Goal: Contribute content: Add original content to the website for others to see

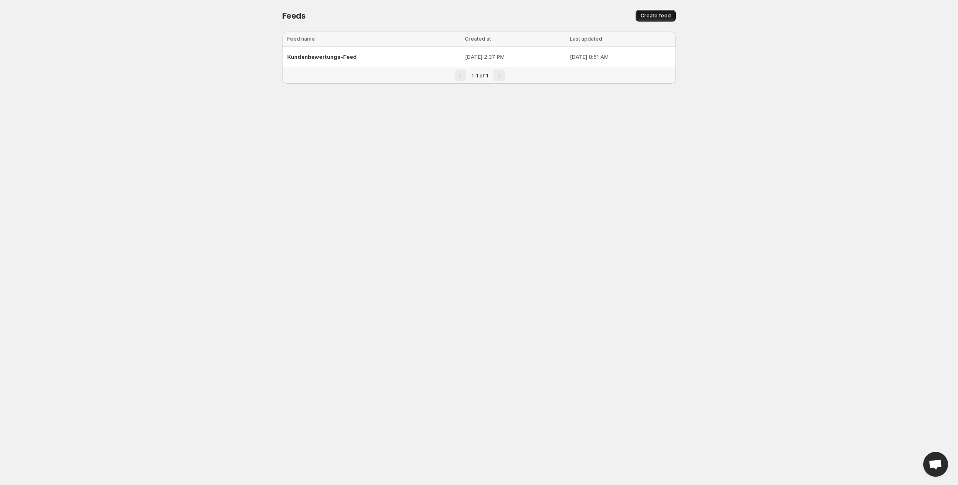
click at [657, 17] on span "Create feed" at bounding box center [656, 15] width 30 height 7
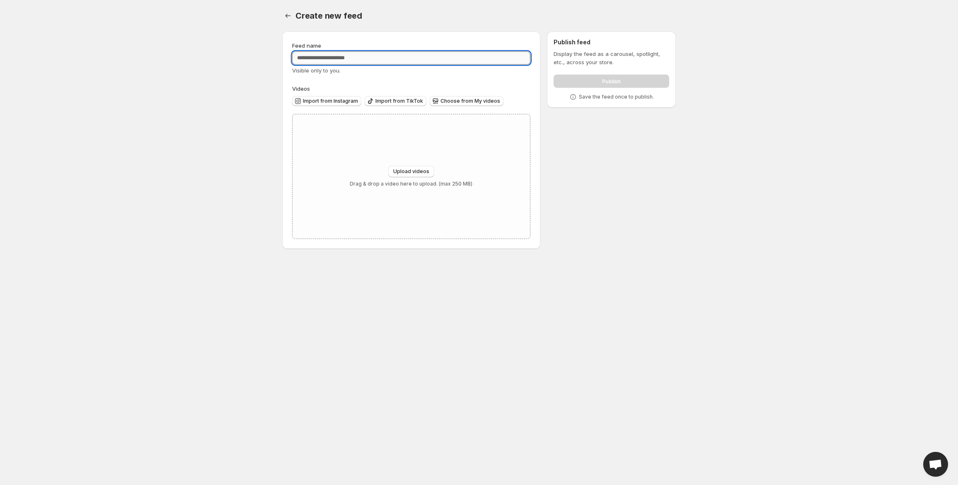
click at [393, 55] on input "Feed name" at bounding box center [411, 57] width 238 height 13
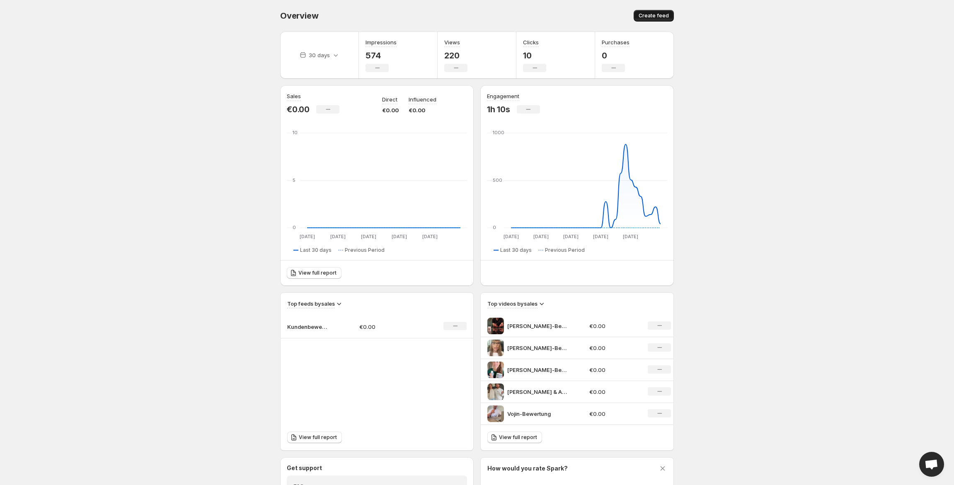
click at [655, 14] on span "Create feed" at bounding box center [654, 15] width 30 height 7
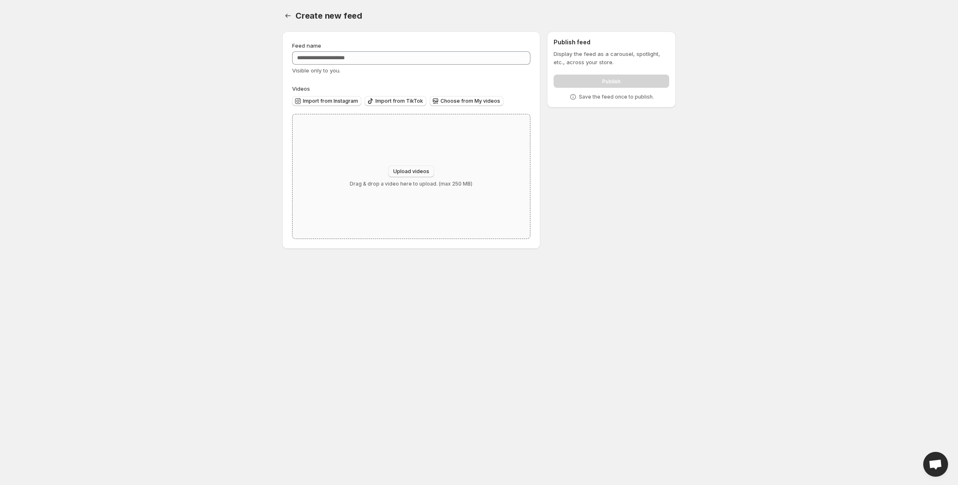
click at [415, 169] on span "Upload videos" at bounding box center [411, 171] width 36 height 7
type input "**********"
click at [458, 102] on span "Choose from My videos" at bounding box center [471, 101] width 60 height 7
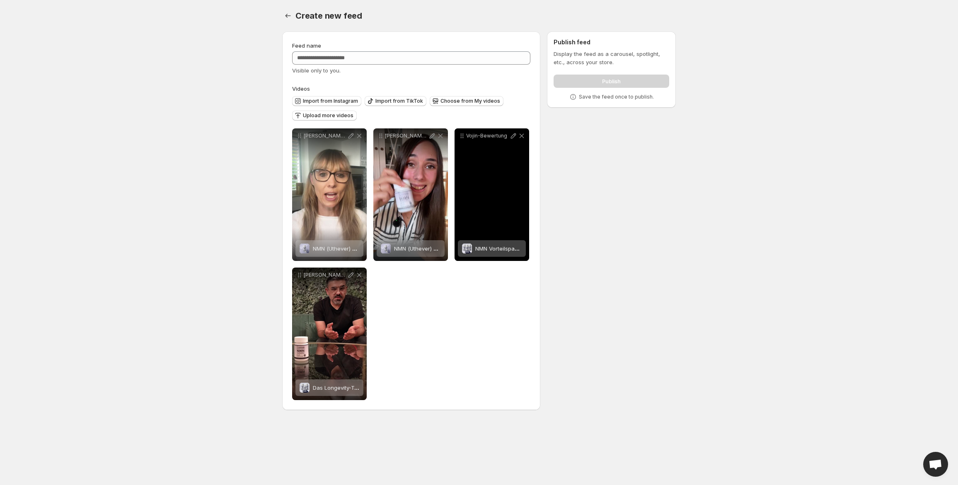
click at [510, 251] on span "NMN Vorteilspack NAD+ Booster" at bounding box center [517, 248] width 84 height 7
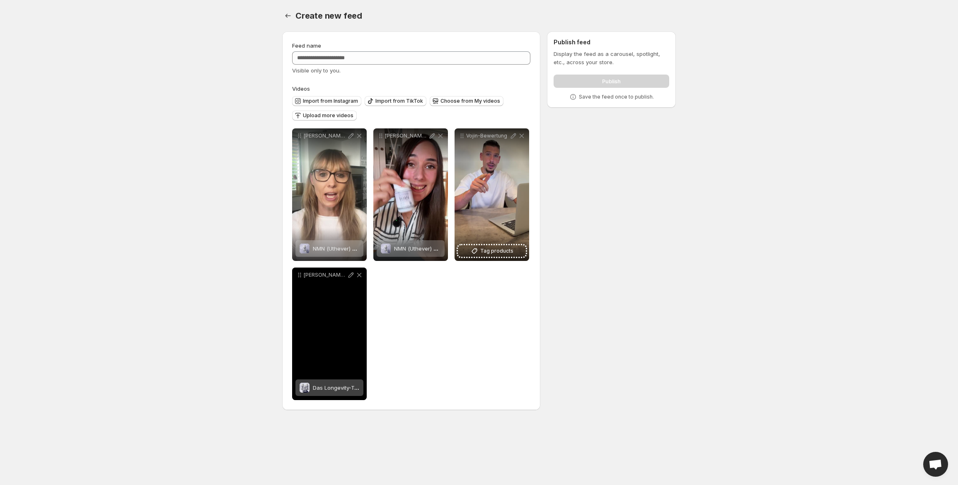
click at [346, 387] on span "Das Longevity-Trio im Set" at bounding box center [345, 388] width 65 height 7
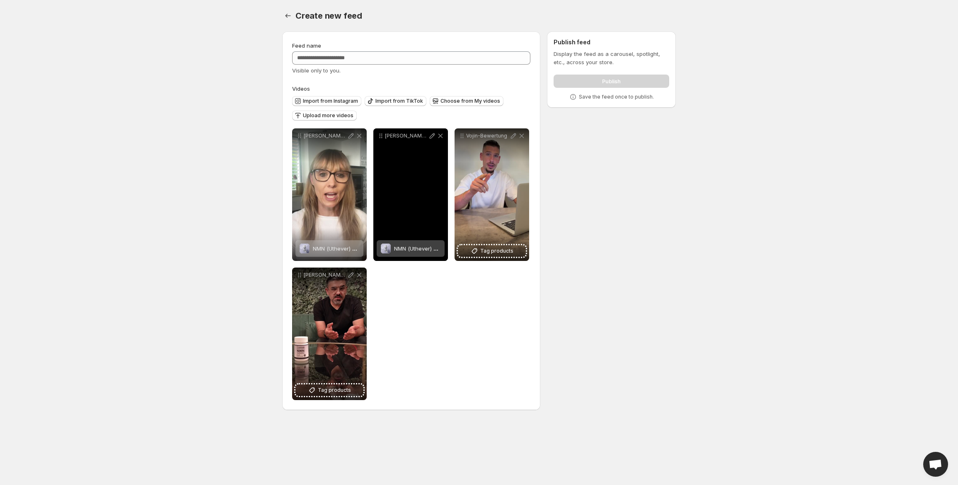
click at [421, 247] on span "NMN (Uthever) Kapseln" at bounding box center [424, 248] width 60 height 7
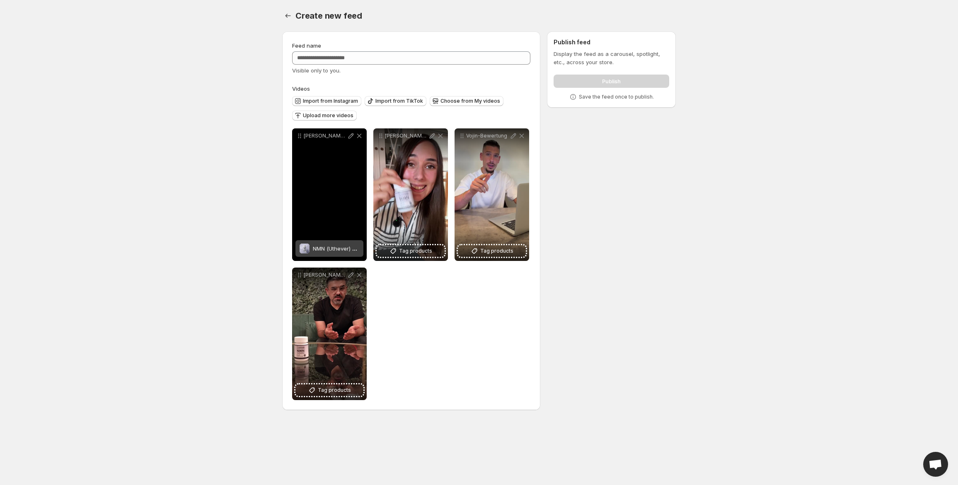
click at [339, 252] on span "NMN (Uthever) Kapseln" at bounding box center [343, 248] width 60 height 7
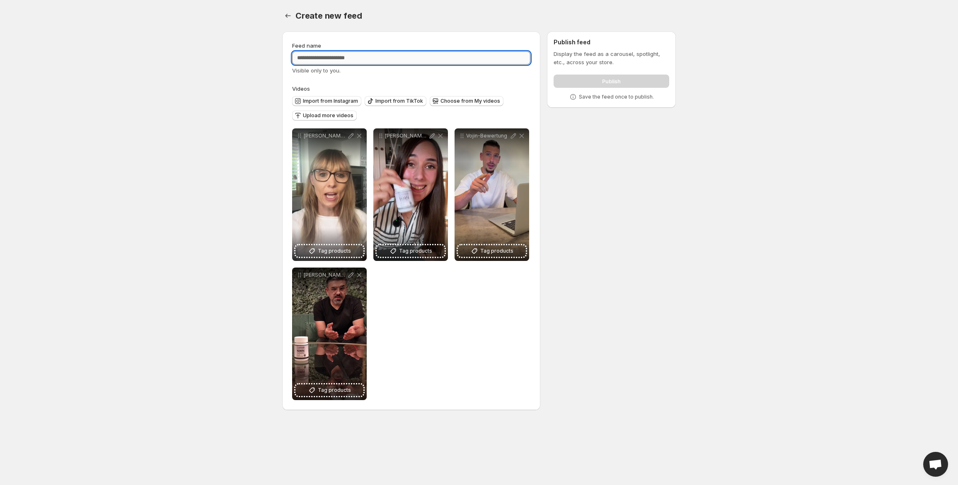
click at [371, 58] on input "Feed name" at bounding box center [411, 57] width 238 height 13
type input "**********"
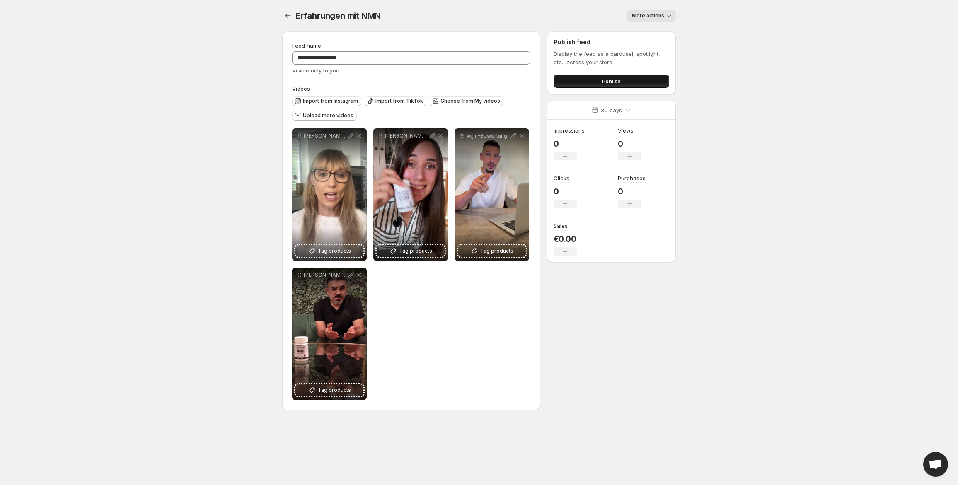
click at [629, 85] on button "Publish" at bounding box center [612, 81] width 116 height 13
click at [624, 85] on button "Publish" at bounding box center [612, 81] width 116 height 13
click at [297, 58] on input "**********" at bounding box center [411, 57] width 238 height 13
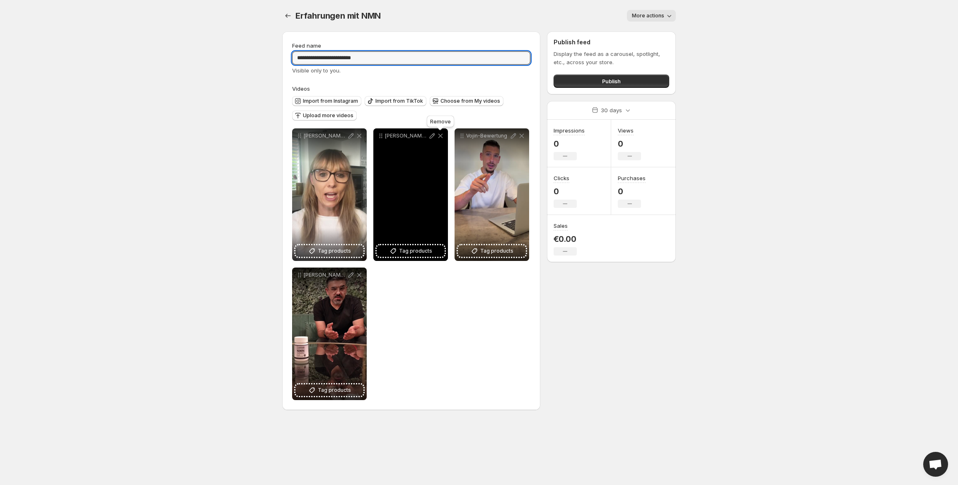
type input "**********"
click at [441, 135] on icon at bounding box center [441, 136] width 5 height 5
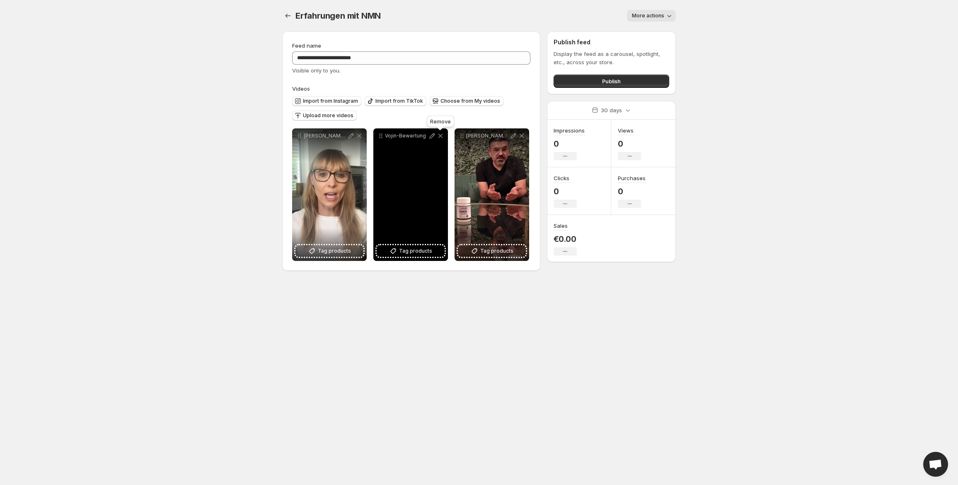
click at [441, 135] on icon at bounding box center [440, 136] width 8 height 8
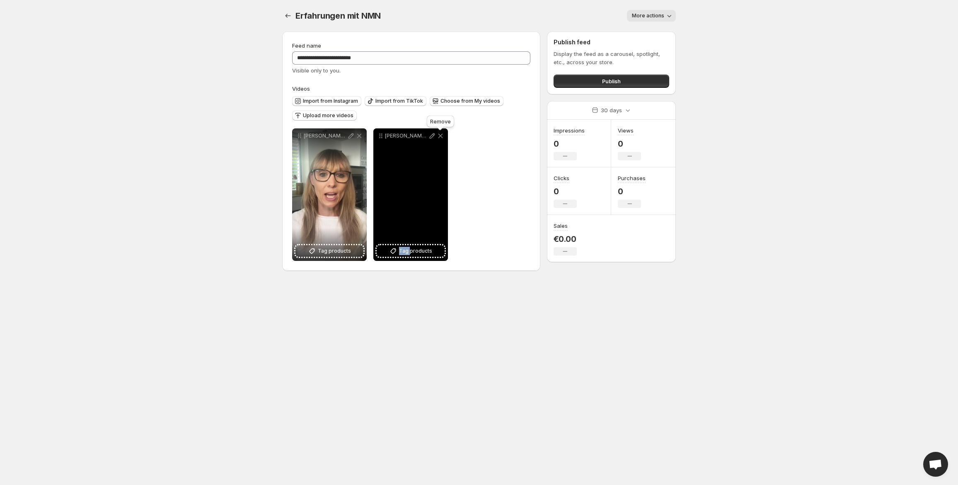
click at [441, 135] on icon at bounding box center [440, 136] width 8 height 8
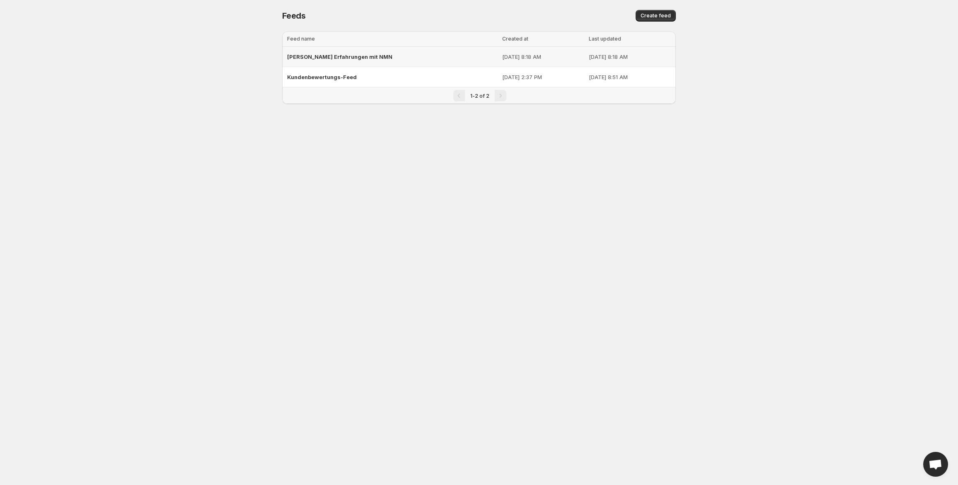
click at [312, 58] on span "Nadine Erfahrungen mit NMN" at bounding box center [339, 56] width 105 height 7
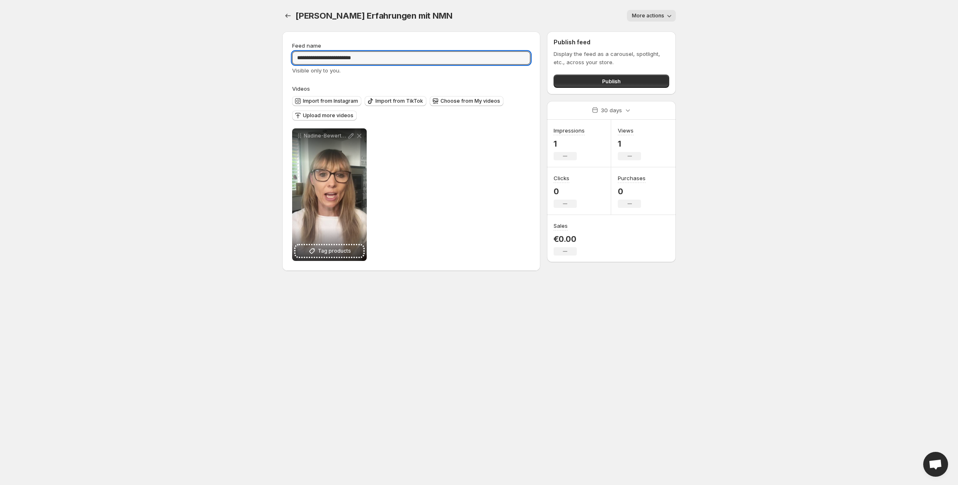
drag, startPoint x: 316, startPoint y: 57, endPoint x: 282, endPoint y: 61, distance: 34.1
click at [282, 61] on div "**********" at bounding box center [411, 152] width 258 height 240
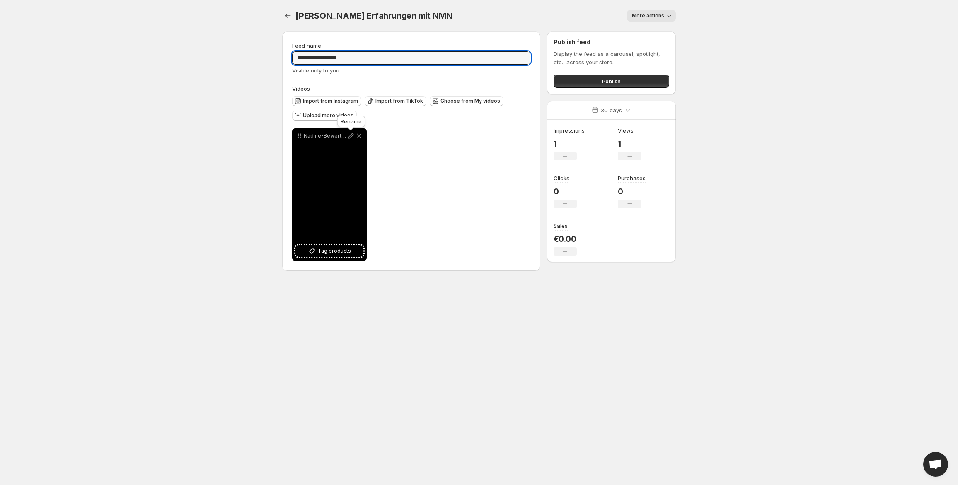
type input "**********"
click at [352, 135] on icon at bounding box center [351, 136] width 8 height 8
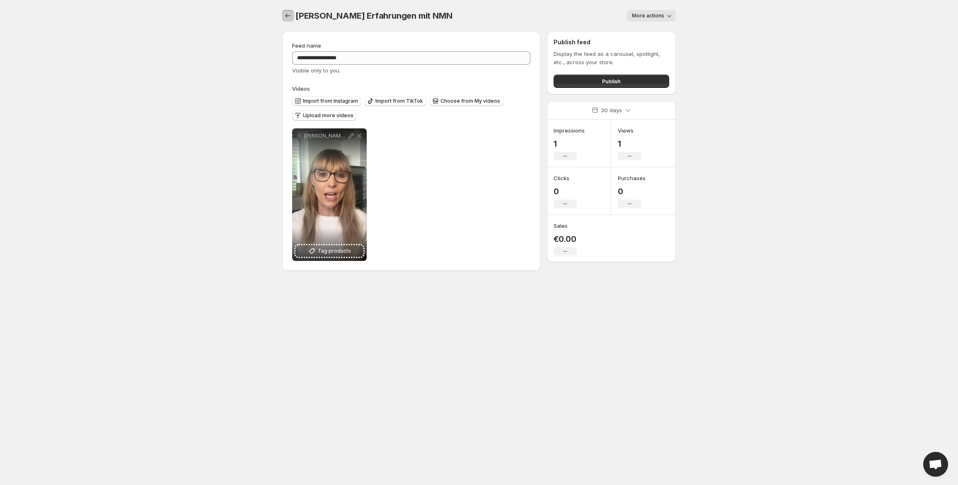
click at [292, 15] on button "Settings" at bounding box center [288, 16] width 12 height 12
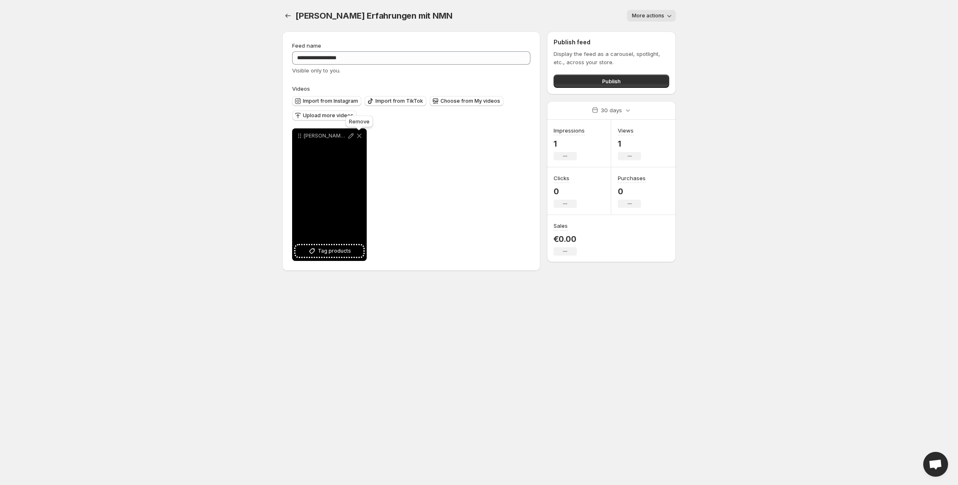
click at [359, 138] on icon at bounding box center [359, 136] width 8 height 8
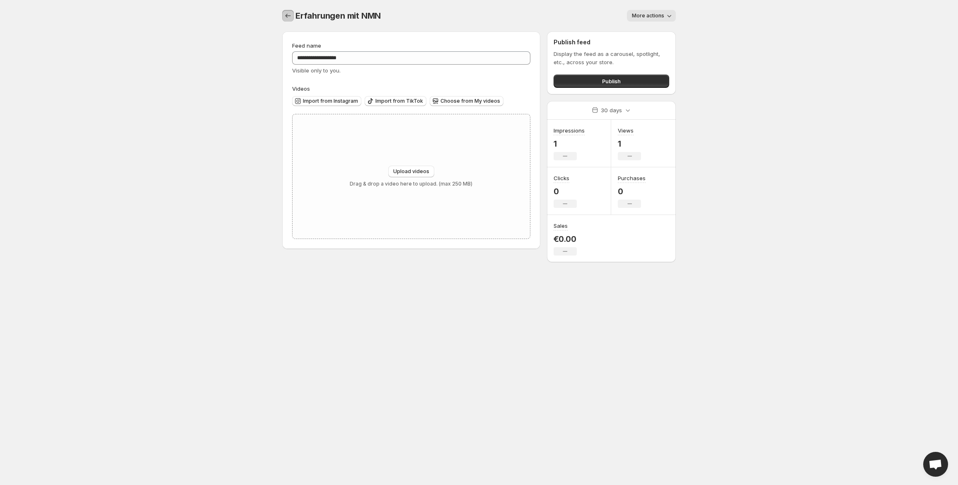
click at [286, 12] on icon "Settings" at bounding box center [288, 16] width 8 height 8
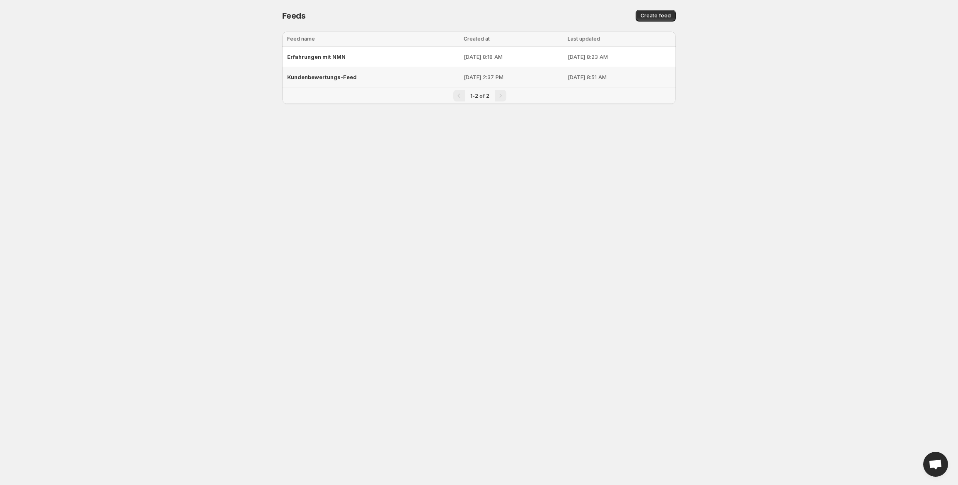
click at [338, 75] on span "Kundenbewertungs-Feed" at bounding box center [322, 77] width 70 height 7
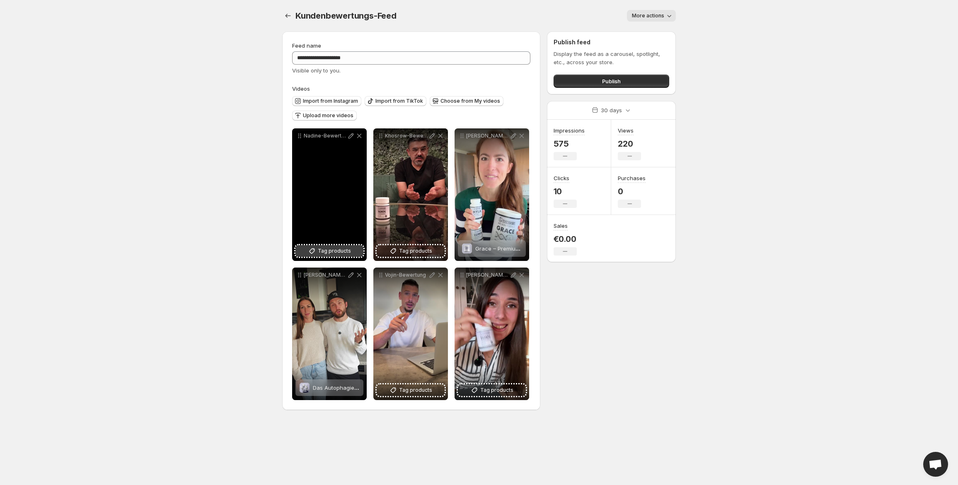
click at [317, 248] on button "Tag products" at bounding box center [330, 251] width 68 height 12
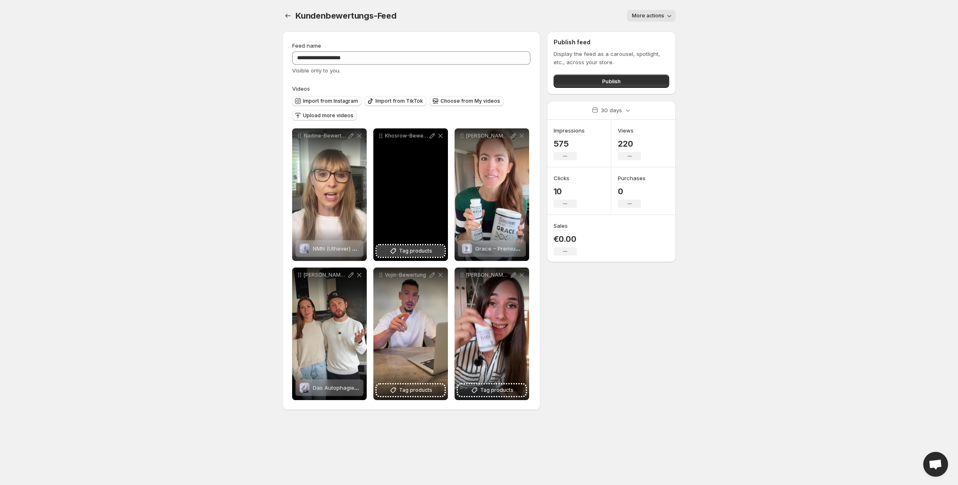
click at [402, 248] on span "Tag products" at bounding box center [415, 251] width 33 height 8
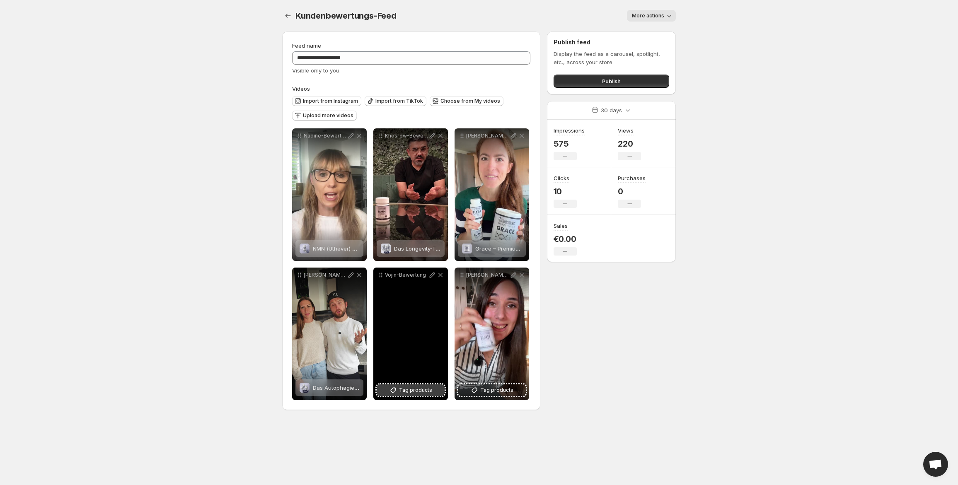
click at [407, 387] on span "Tag products" at bounding box center [415, 390] width 33 height 8
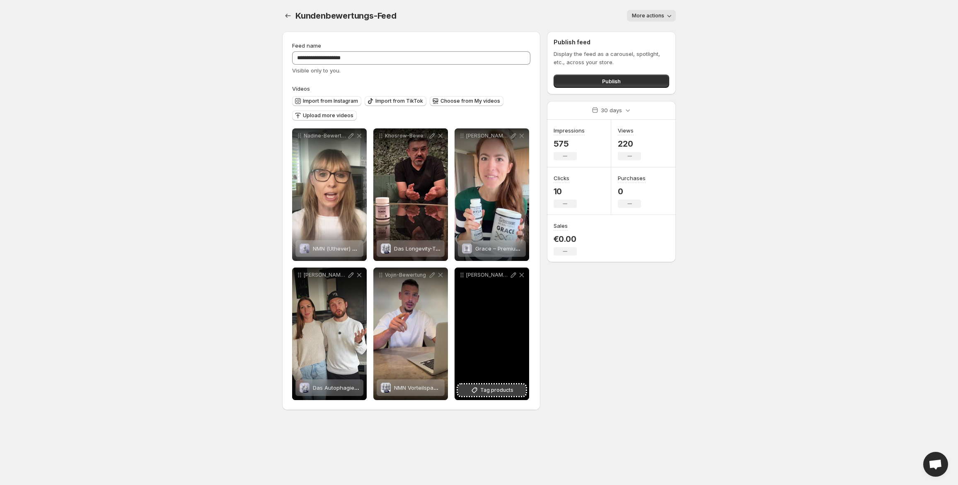
click at [487, 387] on span "Tag products" at bounding box center [496, 390] width 33 height 8
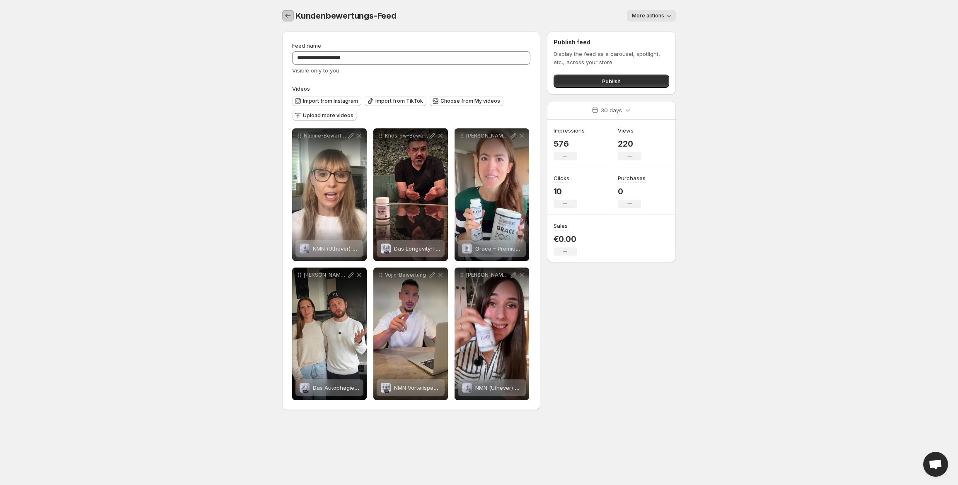
click at [288, 15] on icon "Settings" at bounding box center [288, 16] width 8 height 8
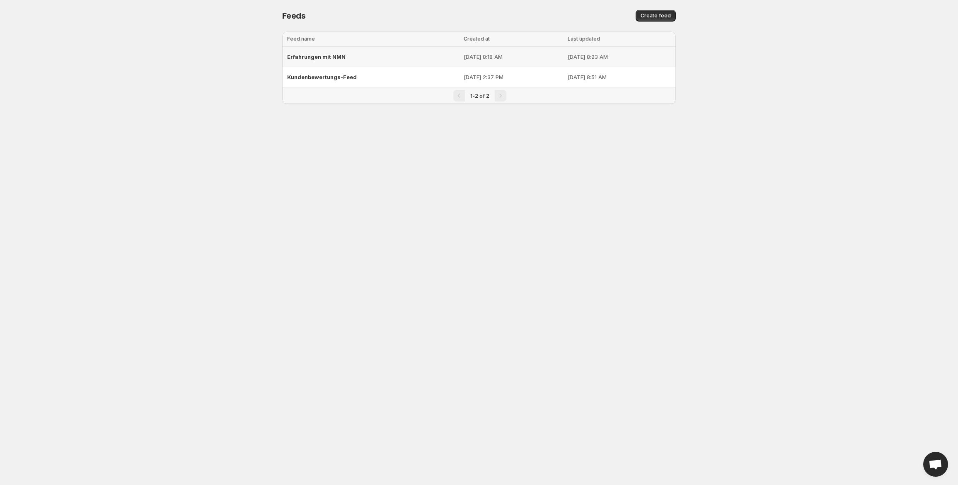
click at [324, 59] on span "Erfahrungen mit NMN" at bounding box center [316, 56] width 58 height 7
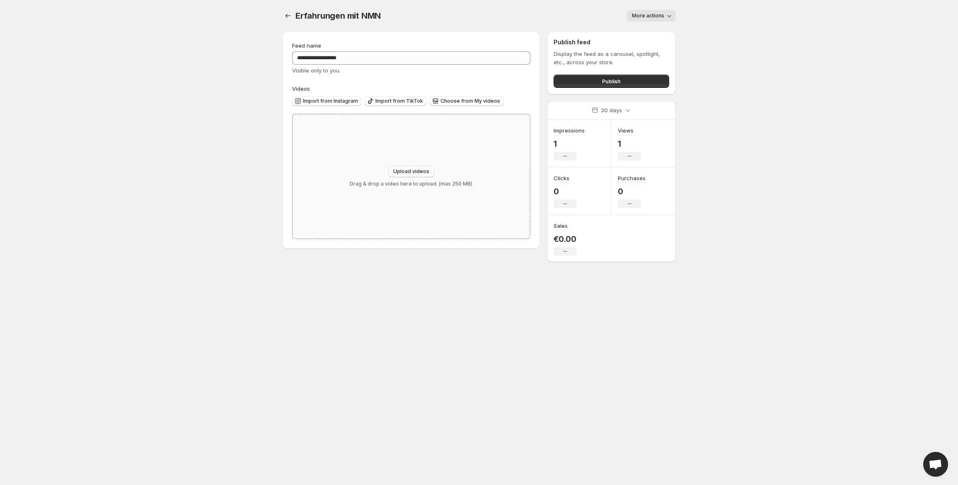
click at [404, 170] on span "Upload videos" at bounding box center [411, 171] width 36 height 7
type input "**********"
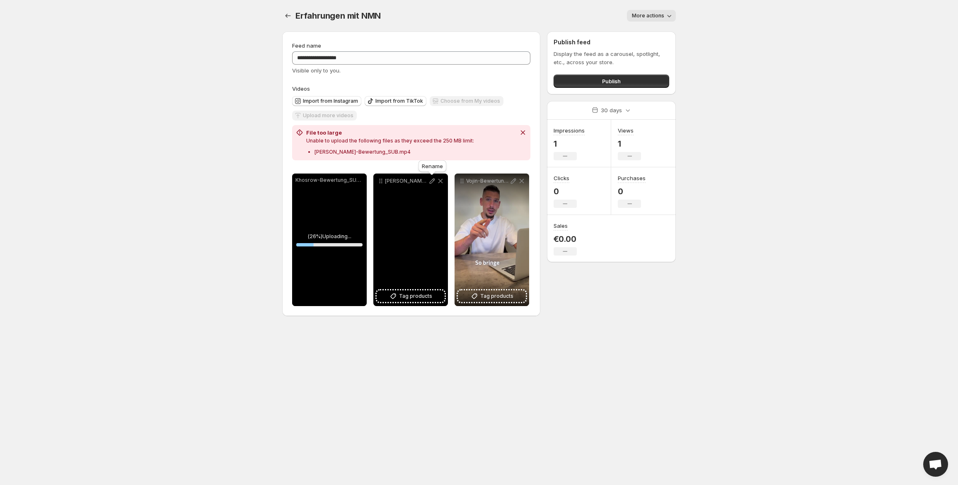
click at [433, 181] on icon at bounding box center [432, 181] width 8 height 8
click at [434, 182] on icon at bounding box center [432, 181] width 8 height 8
click at [432, 180] on icon at bounding box center [432, 181] width 5 height 5
click at [430, 179] on icon at bounding box center [432, 181] width 8 height 8
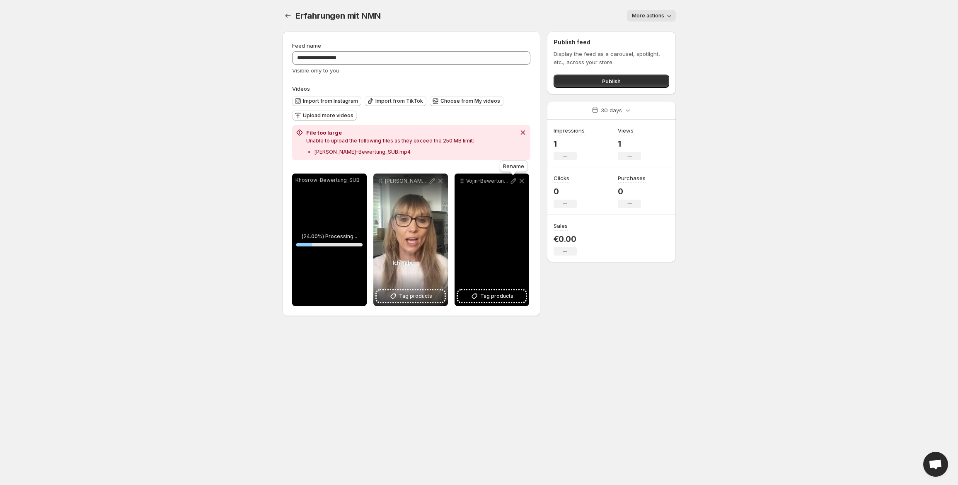
click at [512, 182] on icon at bounding box center [513, 181] width 8 height 8
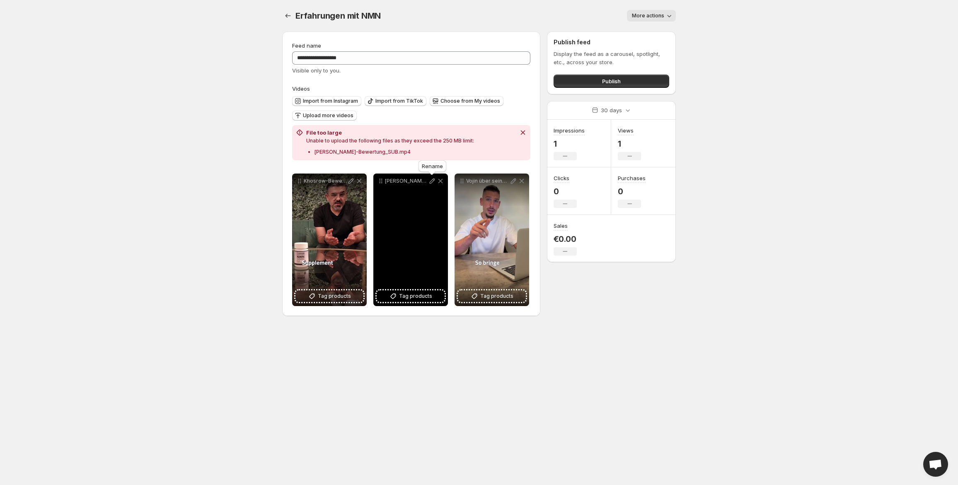
click at [434, 180] on icon at bounding box center [432, 181] width 5 height 5
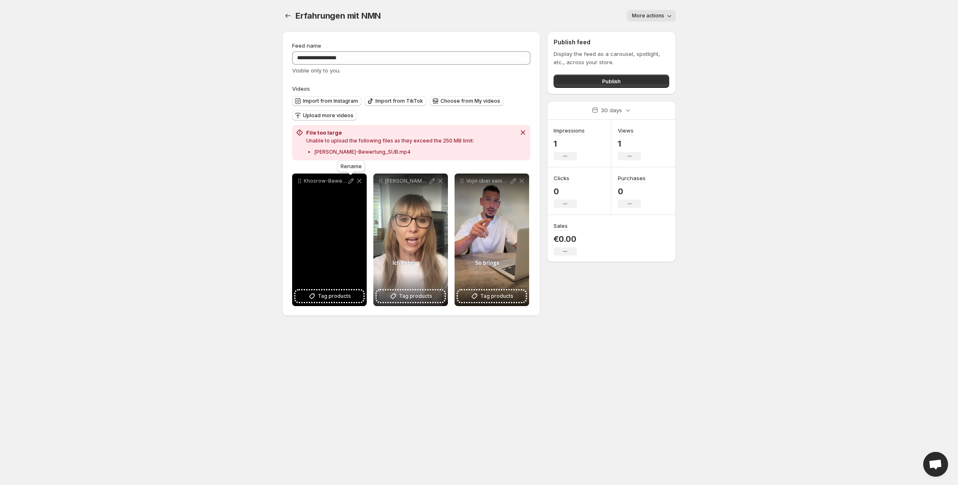
click at [352, 182] on icon at bounding box center [351, 181] width 8 height 8
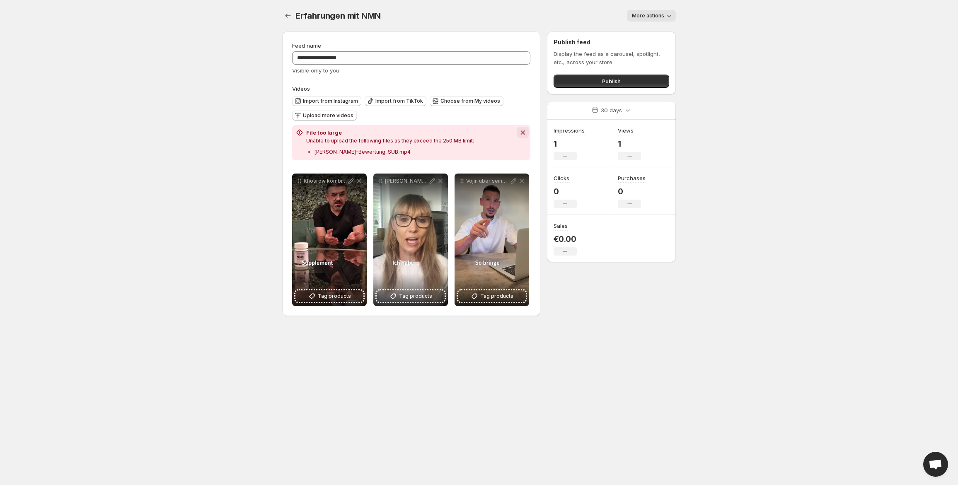
click at [521, 131] on icon "Dismiss notification" at bounding box center [523, 133] width 5 height 5
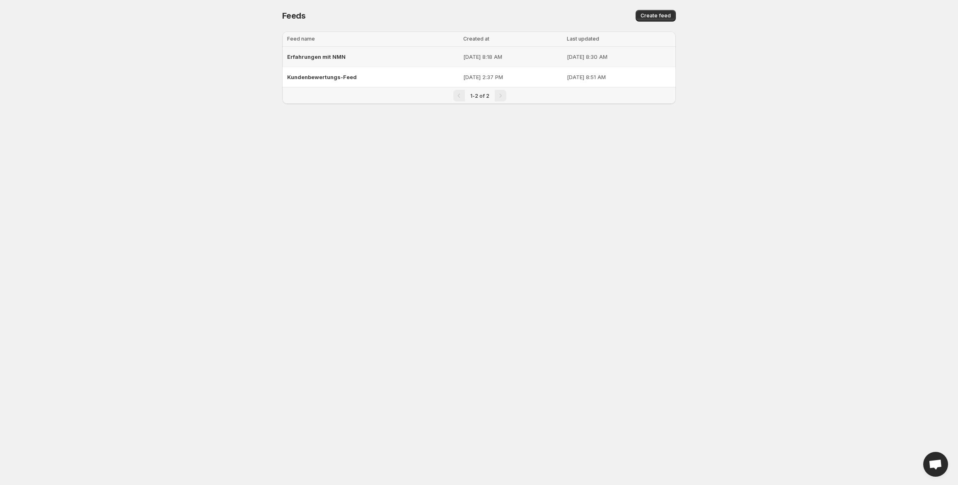
click at [308, 56] on span "Erfahrungen mit NMN" at bounding box center [316, 56] width 58 height 7
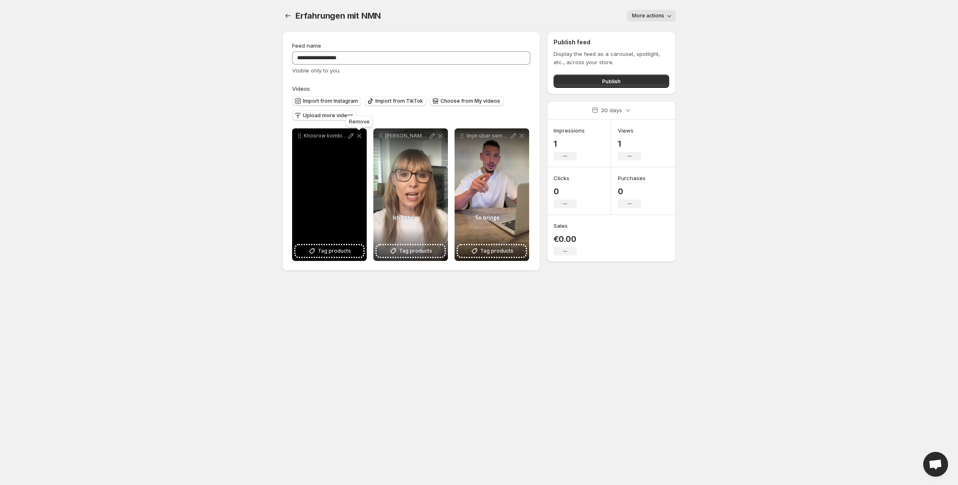
click at [359, 136] on icon at bounding box center [359, 136] width 5 height 5
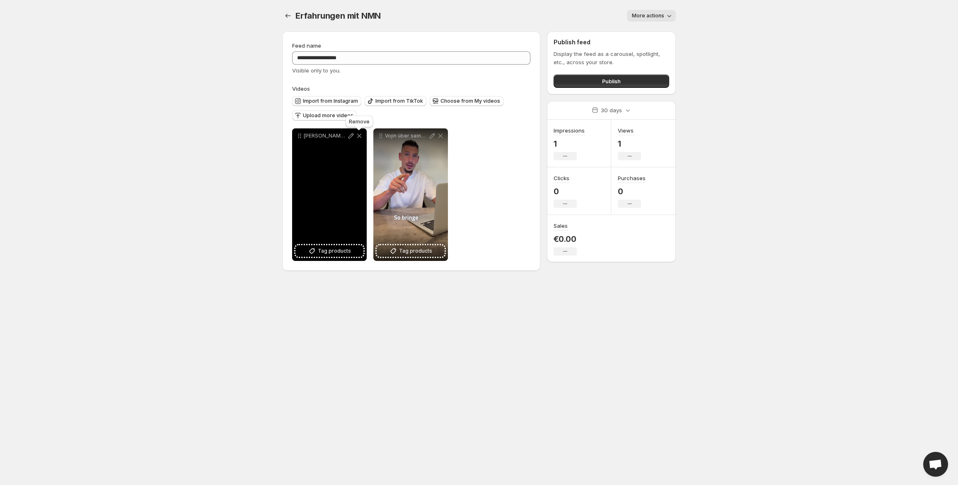
click at [359, 136] on icon at bounding box center [359, 136] width 5 height 5
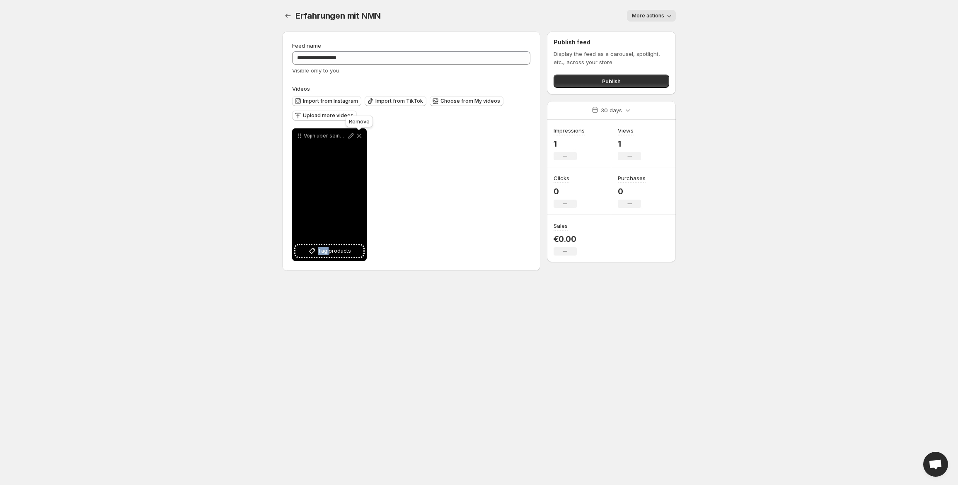
click at [359, 136] on icon at bounding box center [359, 136] width 5 height 5
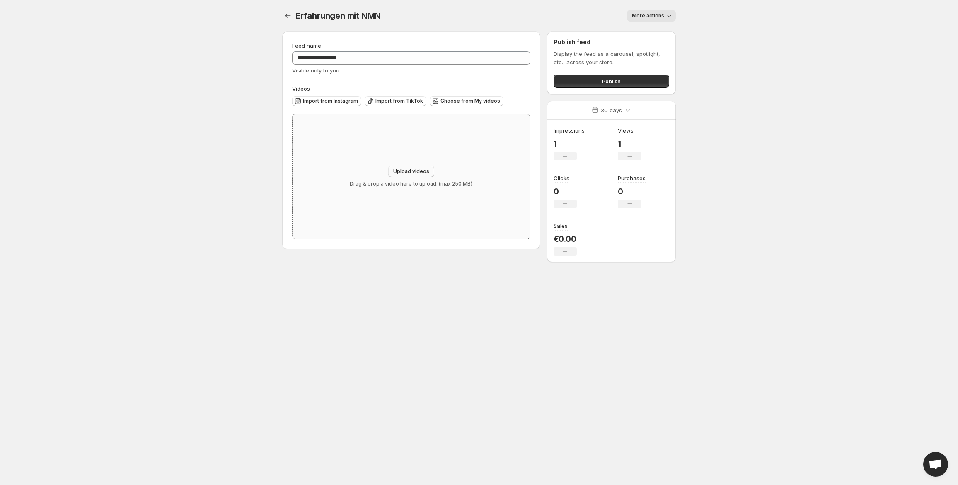
click at [408, 172] on span "Upload videos" at bounding box center [411, 171] width 36 height 7
type input "**********"
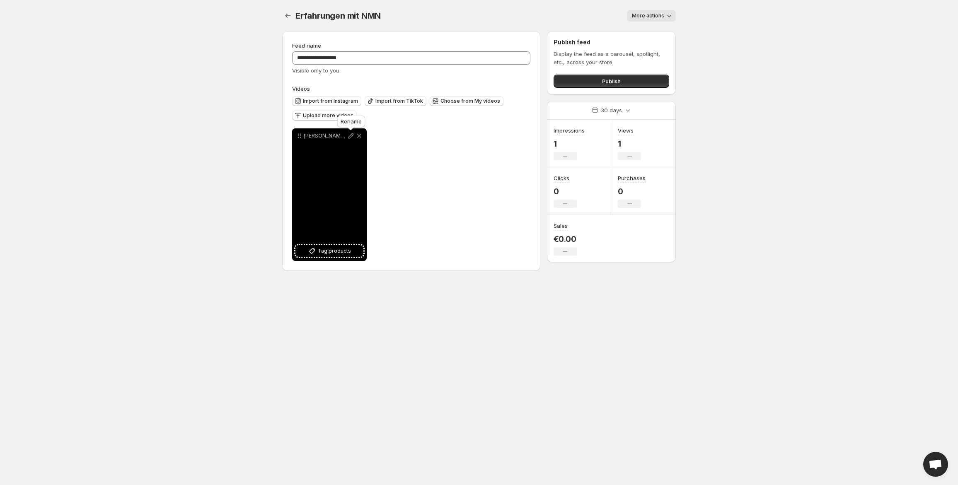
click at [350, 134] on icon at bounding box center [351, 136] width 8 height 8
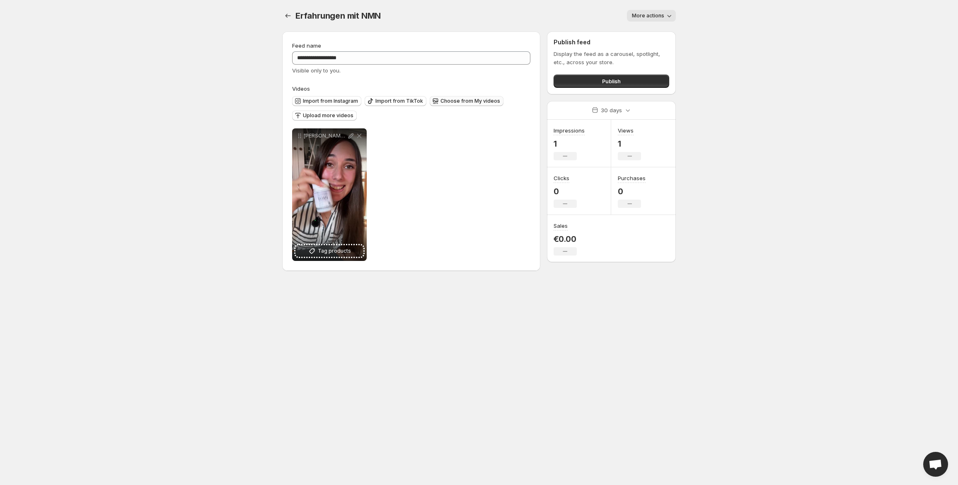
click at [459, 100] on span "Choose from My videos" at bounding box center [471, 101] width 60 height 7
click at [342, 114] on span "Upload more videos" at bounding box center [328, 115] width 51 height 7
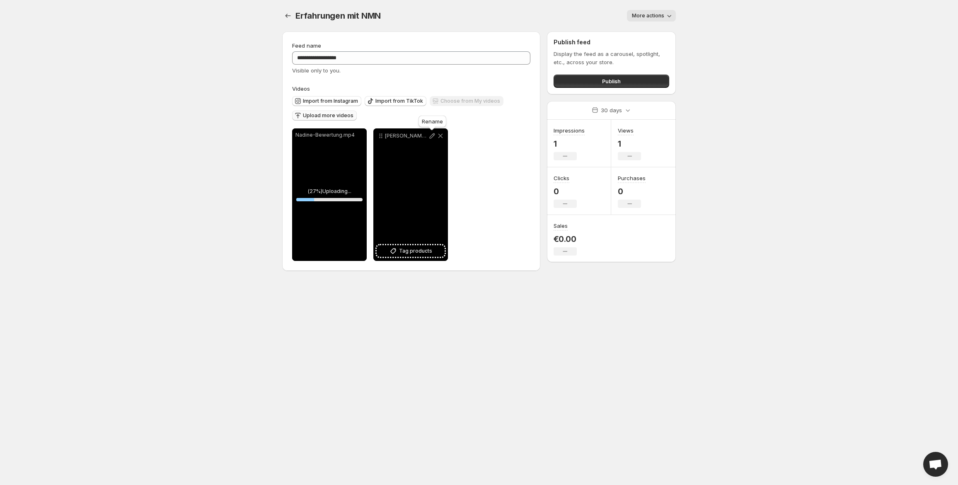
click at [434, 133] on icon at bounding box center [432, 136] width 8 height 8
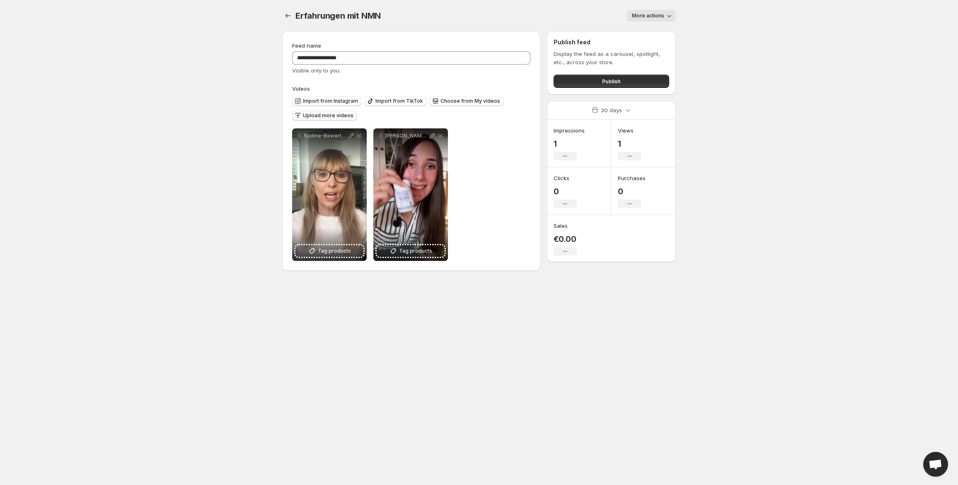
click at [332, 119] on span "Upload more videos" at bounding box center [328, 115] width 51 height 7
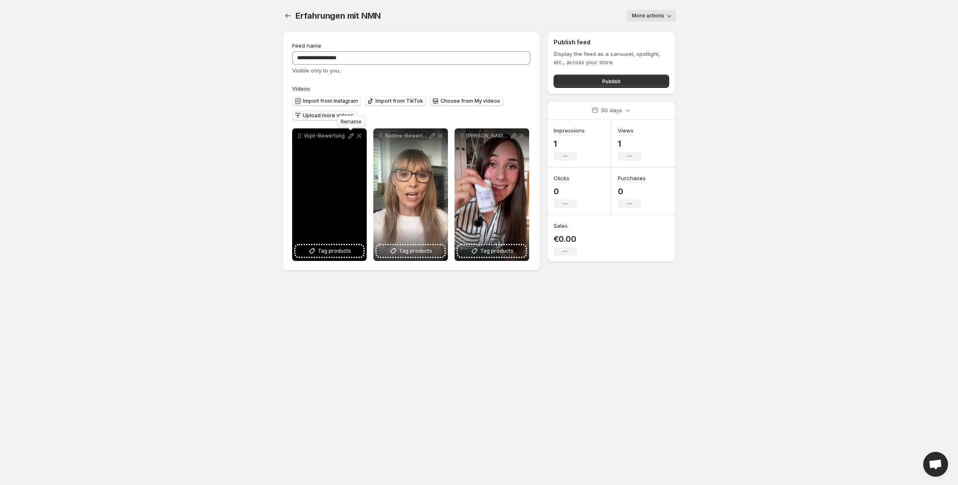
click at [350, 135] on icon at bounding box center [351, 136] width 8 height 8
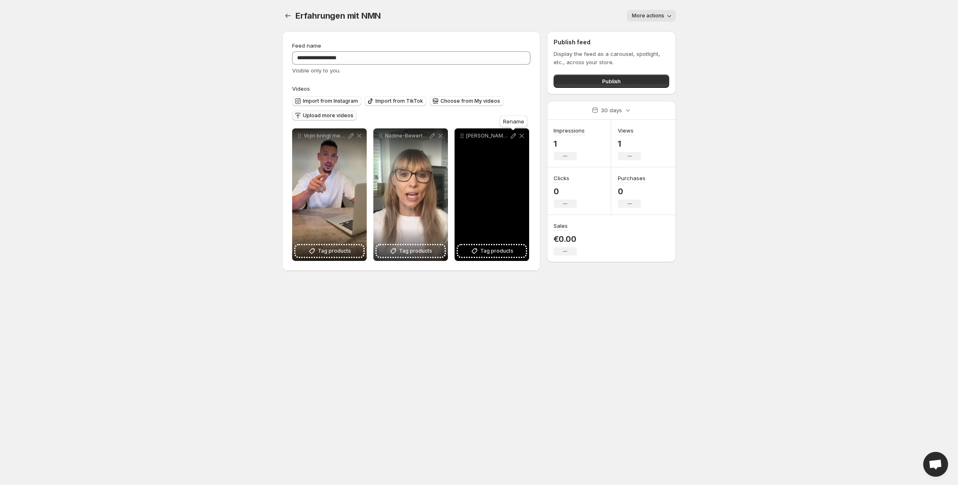
click at [511, 134] on icon at bounding box center [513, 136] width 8 height 8
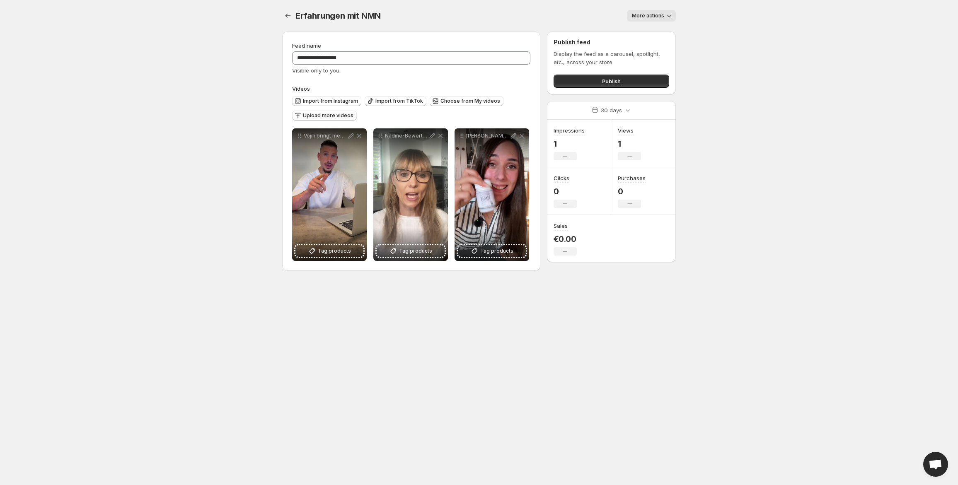
click at [324, 117] on span "Upload more videos" at bounding box center [328, 115] width 51 height 7
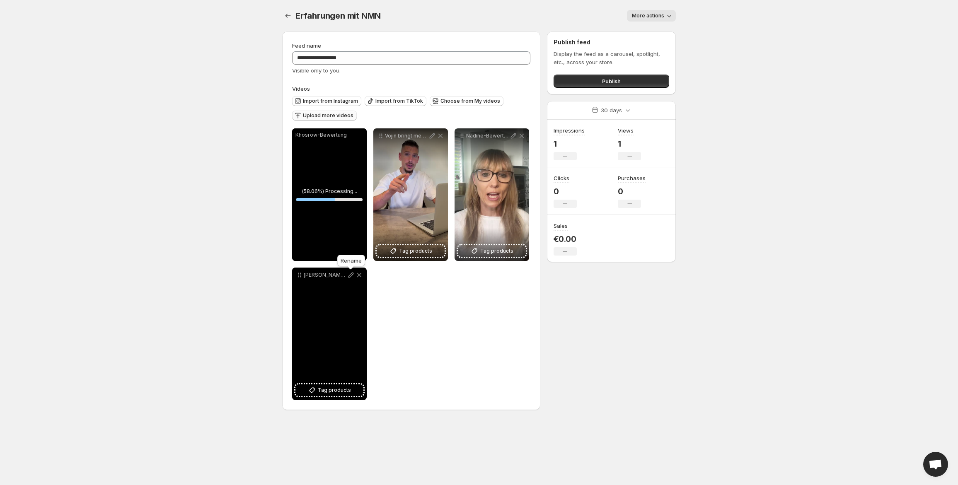
click at [351, 274] on icon at bounding box center [351, 275] width 5 height 5
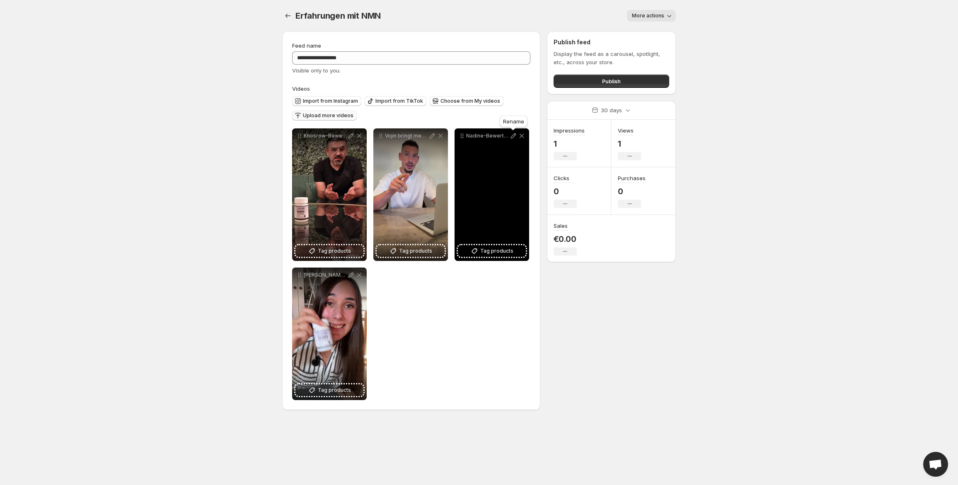
click at [513, 134] on icon at bounding box center [513, 136] width 8 height 8
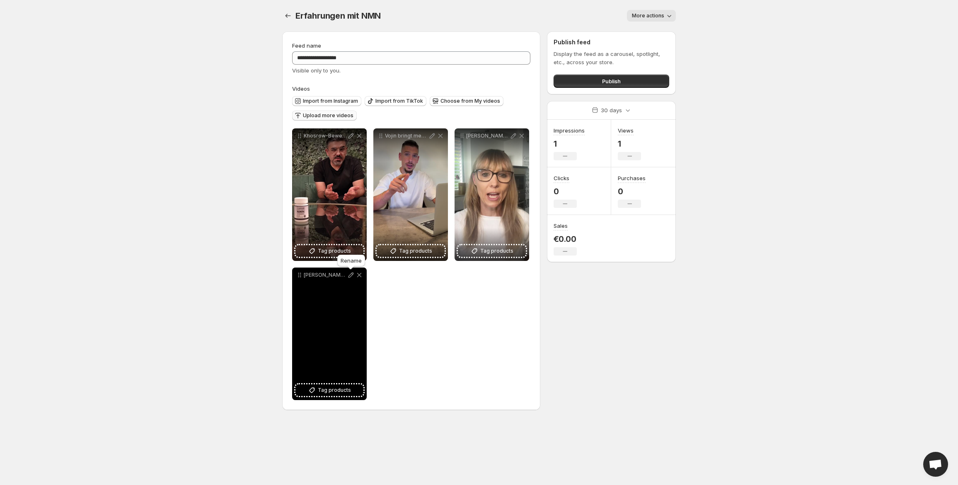
click at [349, 275] on icon at bounding box center [351, 275] width 8 height 8
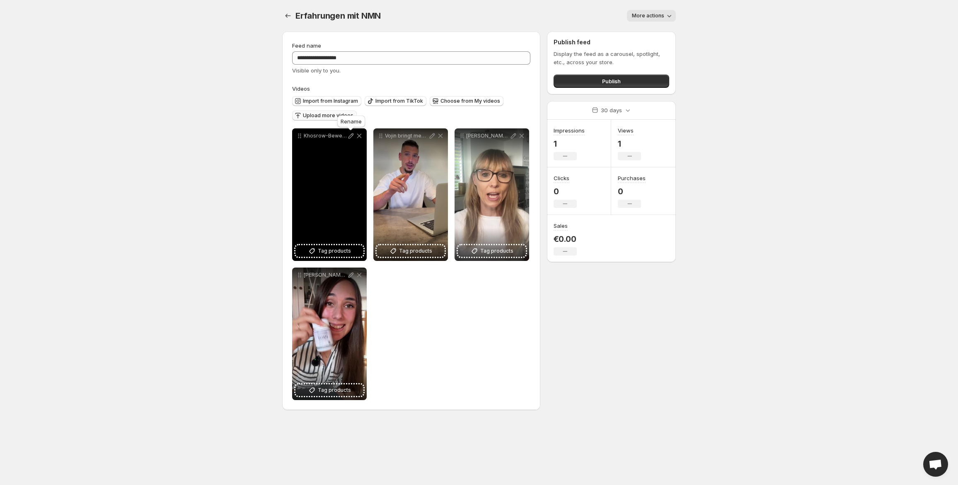
click at [352, 136] on icon at bounding box center [351, 136] width 8 height 8
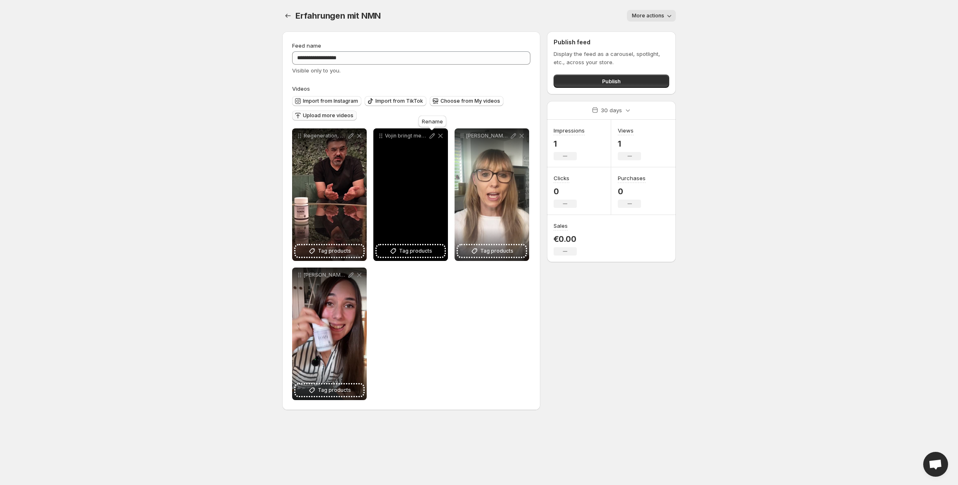
click at [431, 136] on icon at bounding box center [432, 135] width 5 height 5
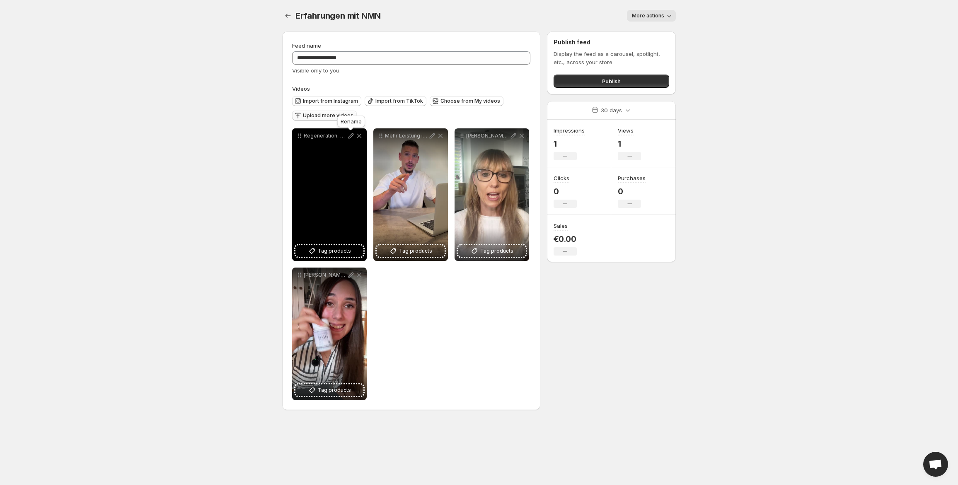
click at [351, 137] on icon at bounding box center [351, 135] width 5 height 5
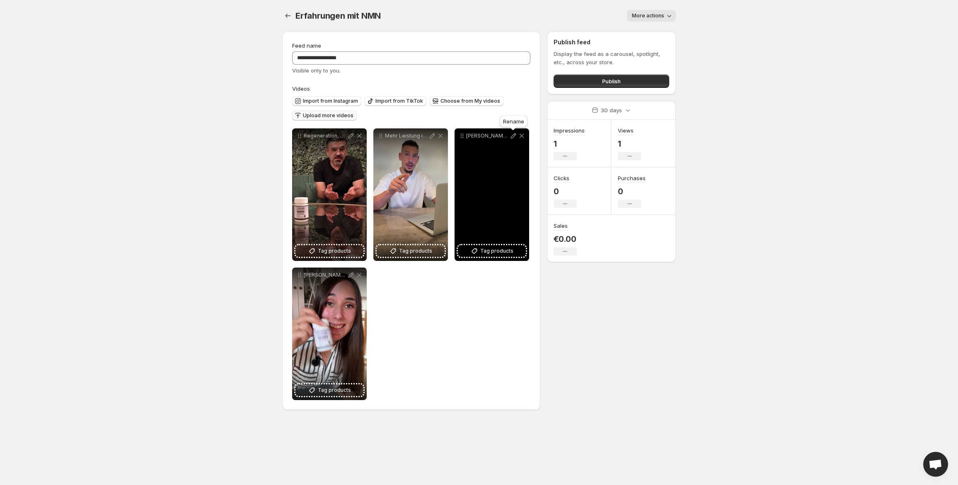
click at [513, 135] on icon at bounding box center [513, 136] width 8 height 8
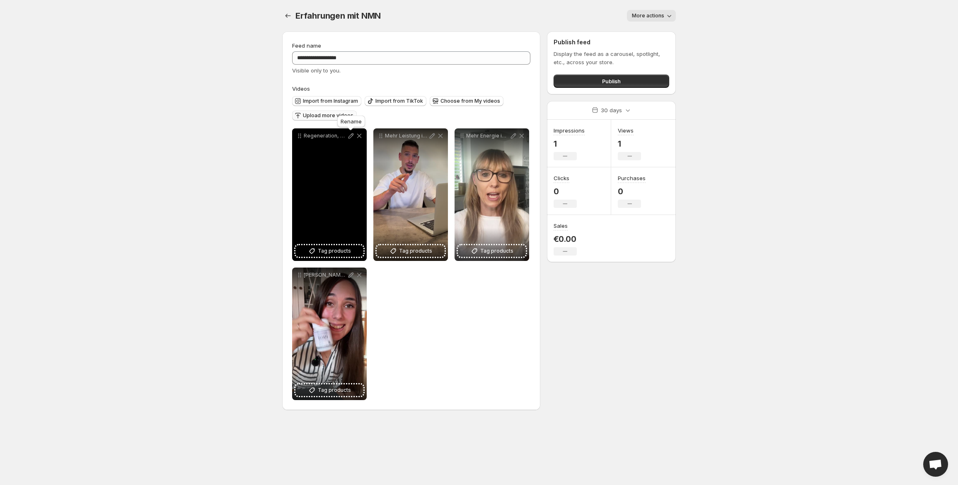
click at [347, 135] on p "Regeneration, die überzeugt" at bounding box center [325, 136] width 43 height 7
click at [351, 133] on icon at bounding box center [351, 136] width 8 height 8
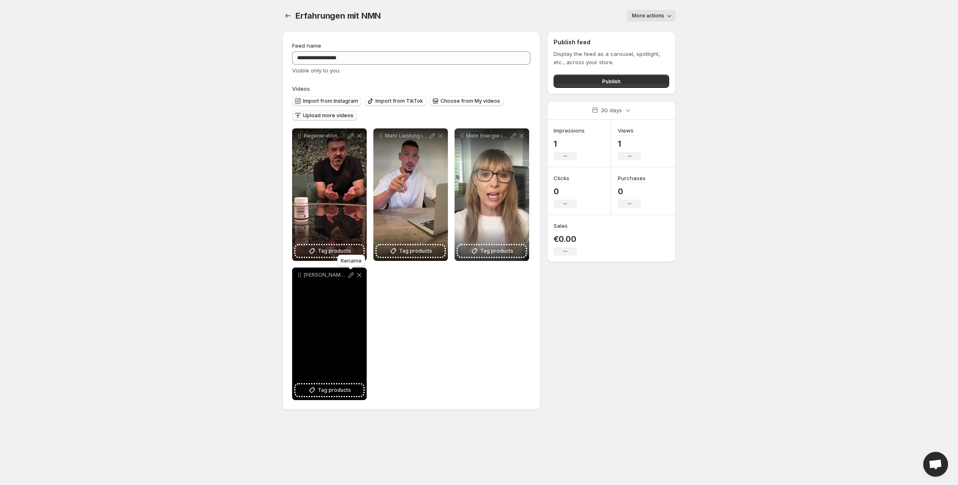
click at [350, 276] on icon at bounding box center [351, 275] width 8 height 8
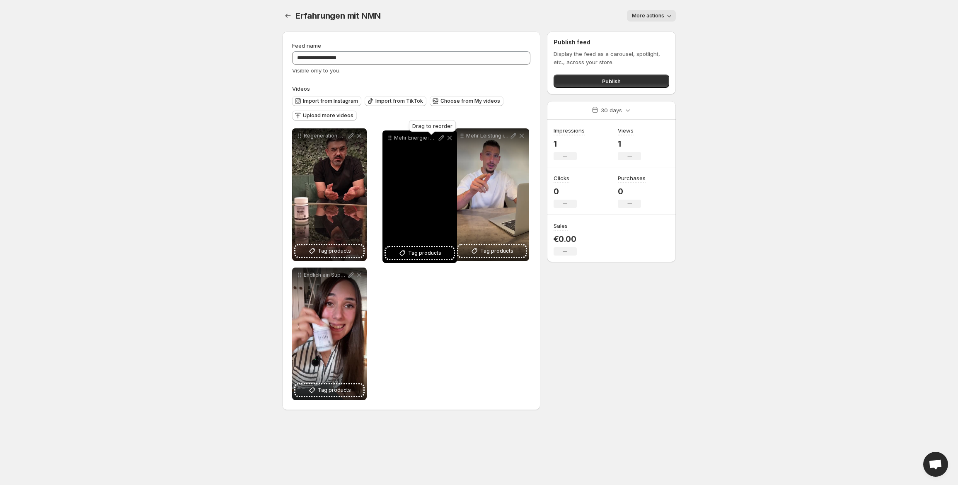
drag, startPoint x: 464, startPoint y: 135, endPoint x: 390, endPoint y: 138, distance: 74.2
click at [390, 138] on icon at bounding box center [390, 138] width 8 height 8
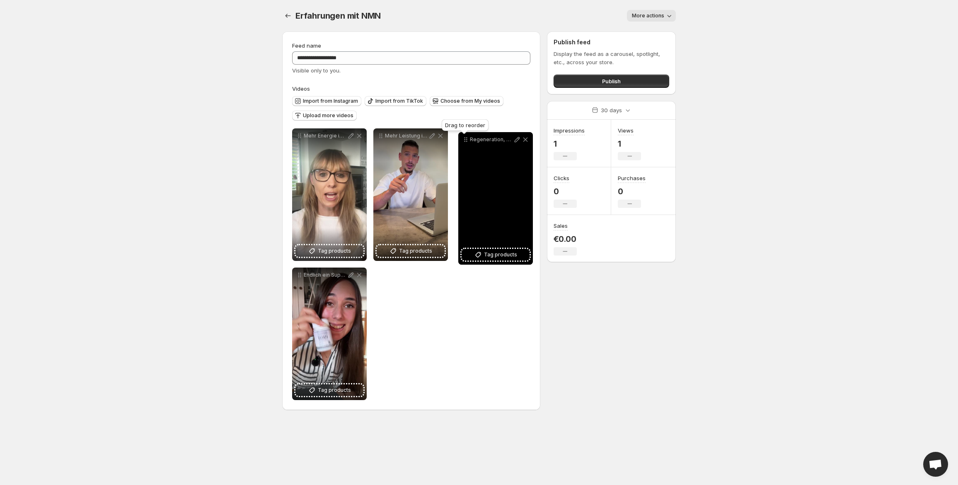
drag, startPoint x: 302, startPoint y: 135, endPoint x: 468, endPoint y: 139, distance: 166.2
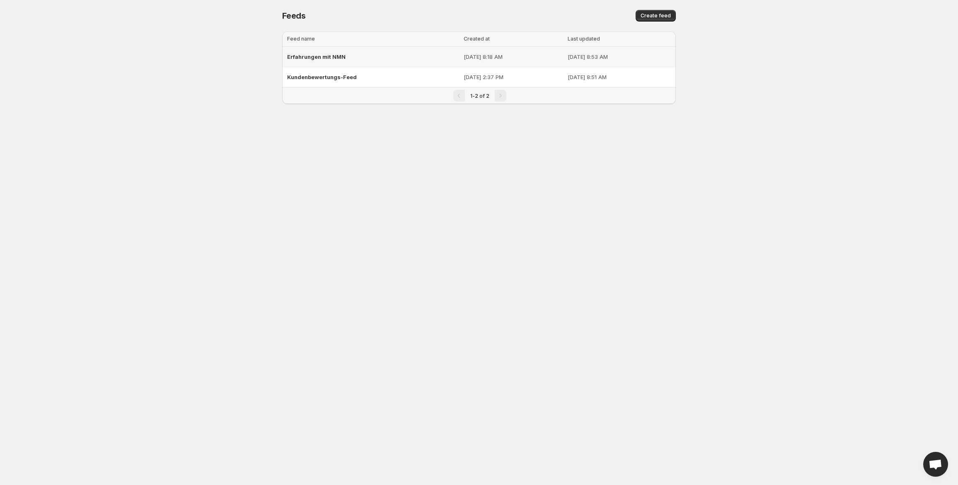
click at [332, 56] on span "Erfahrungen mit NMN" at bounding box center [316, 56] width 58 height 7
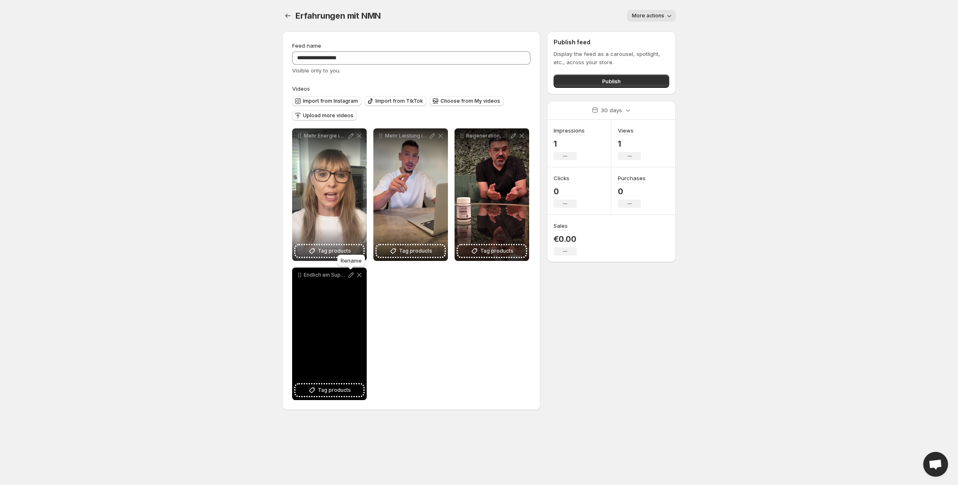
click at [351, 273] on icon at bounding box center [351, 275] width 8 height 8
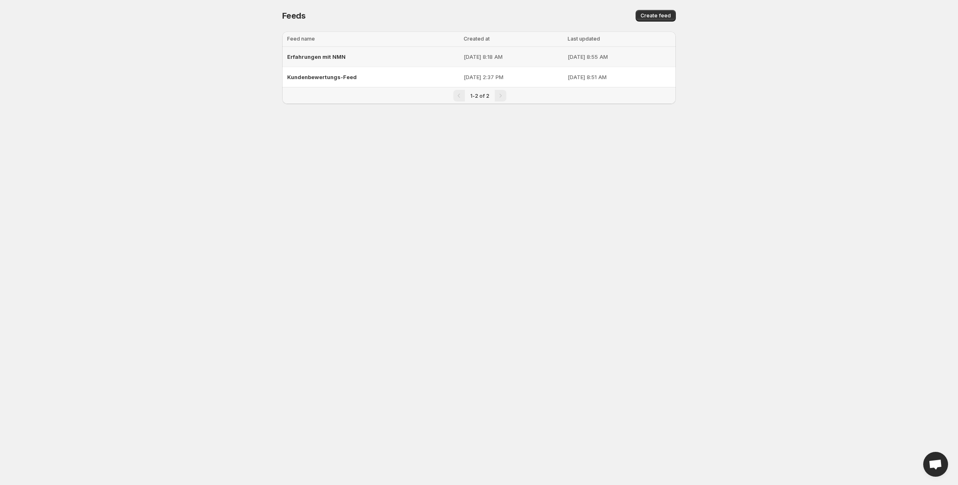
click at [301, 54] on span "Erfahrungen mit NMN" at bounding box center [316, 56] width 58 height 7
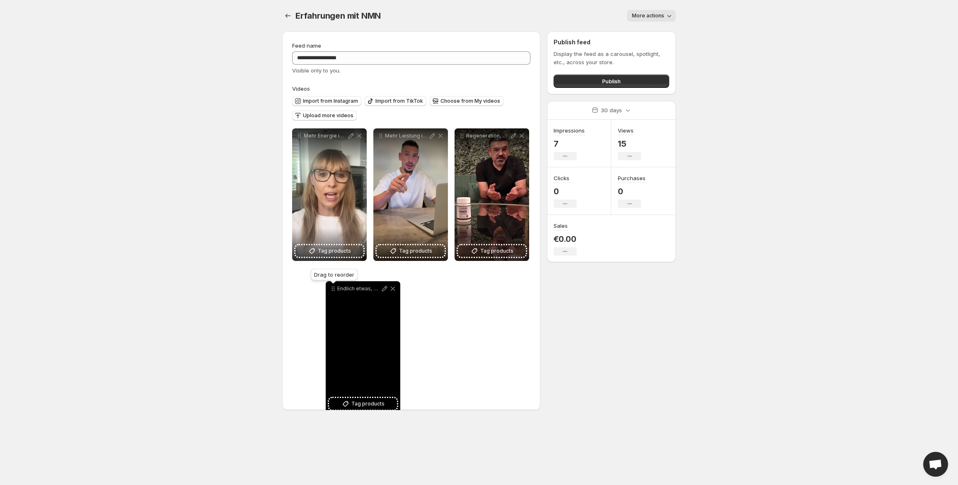
drag, startPoint x: 299, startPoint y: 277, endPoint x: 332, endPoint y: 290, distance: 34.9
click at [332, 290] on icon at bounding box center [332, 290] width 1 height 1
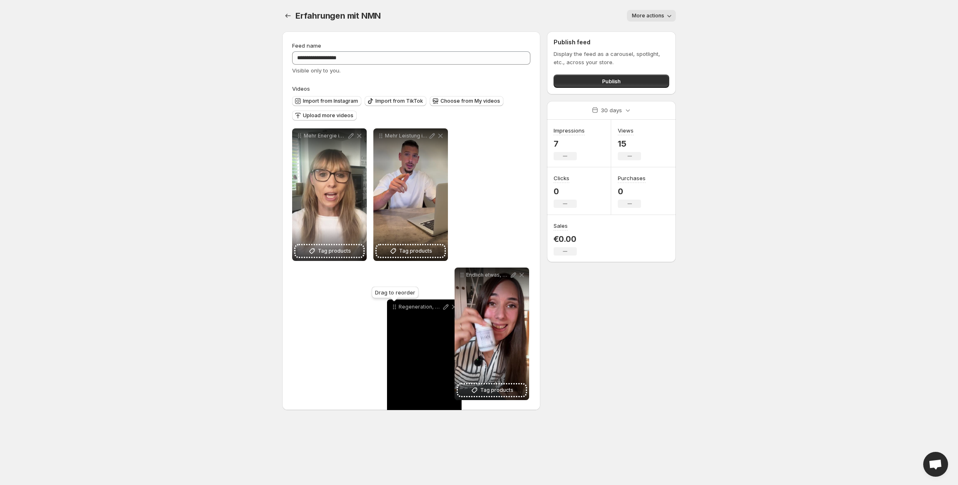
drag, startPoint x: 463, startPoint y: 138, endPoint x: 396, endPoint y: 308, distance: 183.6
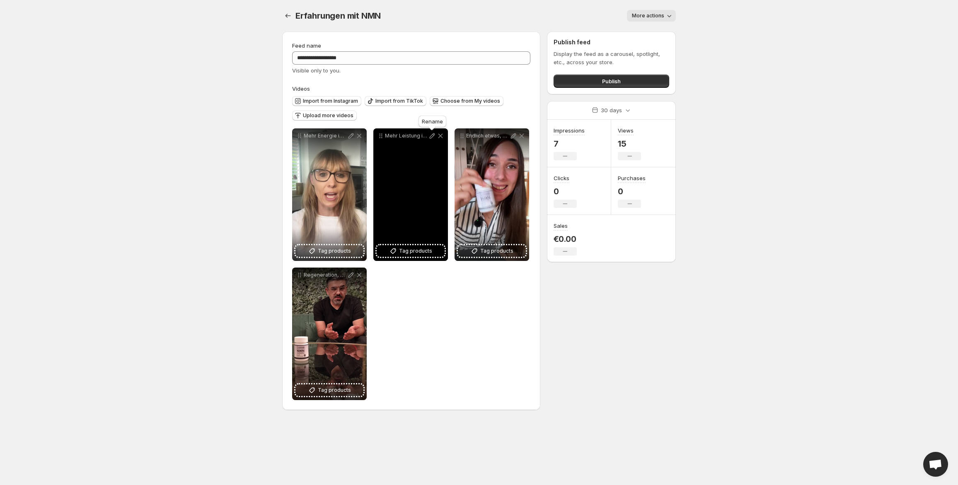
click at [430, 137] on icon at bounding box center [432, 135] width 5 height 5
